Goal: Obtain resource: Download file/media

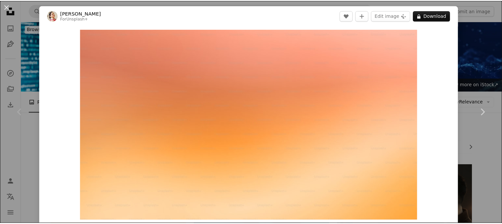
scroll to position [79, 0]
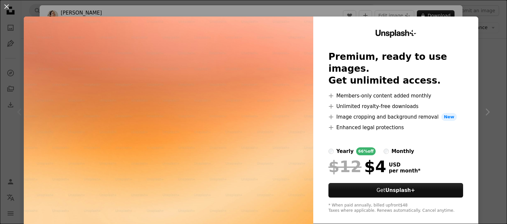
click at [482, 102] on div "An X shape Unsplash+ Premium, ready to use images. Get unlimited access. A plus…" at bounding box center [253, 112] width 507 height 224
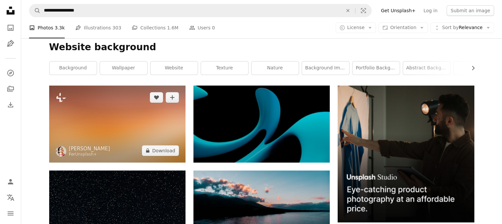
click at [109, 133] on img at bounding box center [117, 123] width 136 height 77
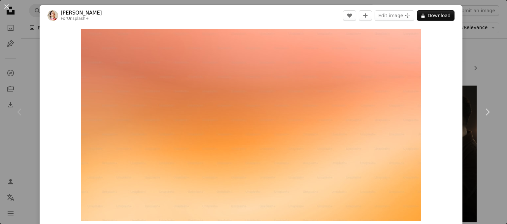
click at [479, 50] on div "An X shape Chevron left Chevron right [PERSON_NAME] For Unsplash+ A heart A plu…" at bounding box center [253, 112] width 507 height 224
